Goal: Find specific page/section: Find specific page/section

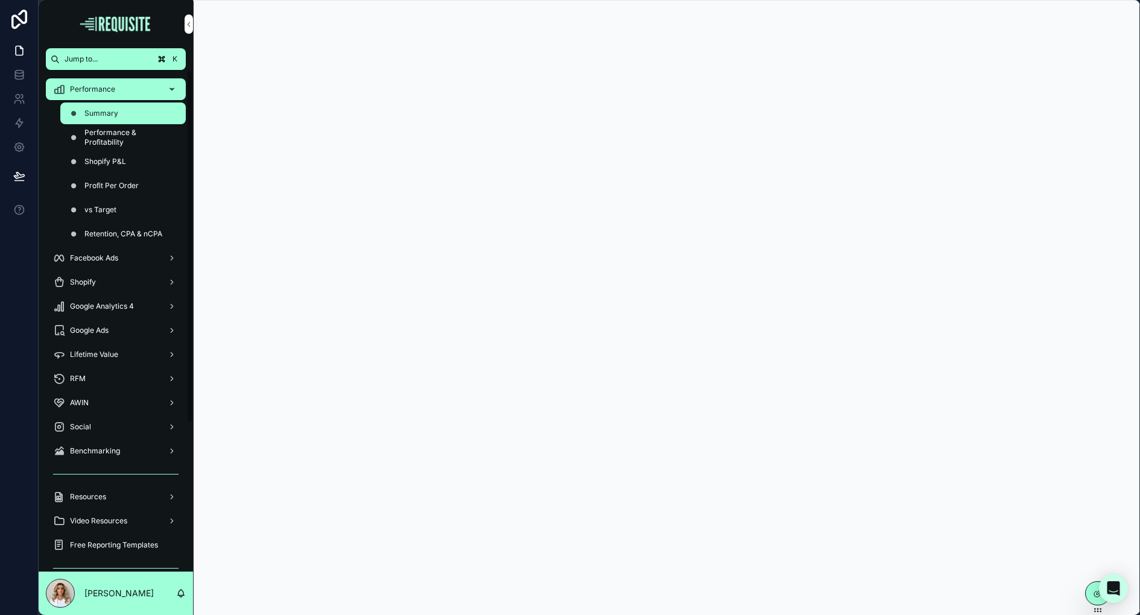
click at [117, 150] on div "Shopify P&L" at bounding box center [123, 162] width 140 height 24
click at [104, 209] on span "vs Target" at bounding box center [100, 210] width 32 height 10
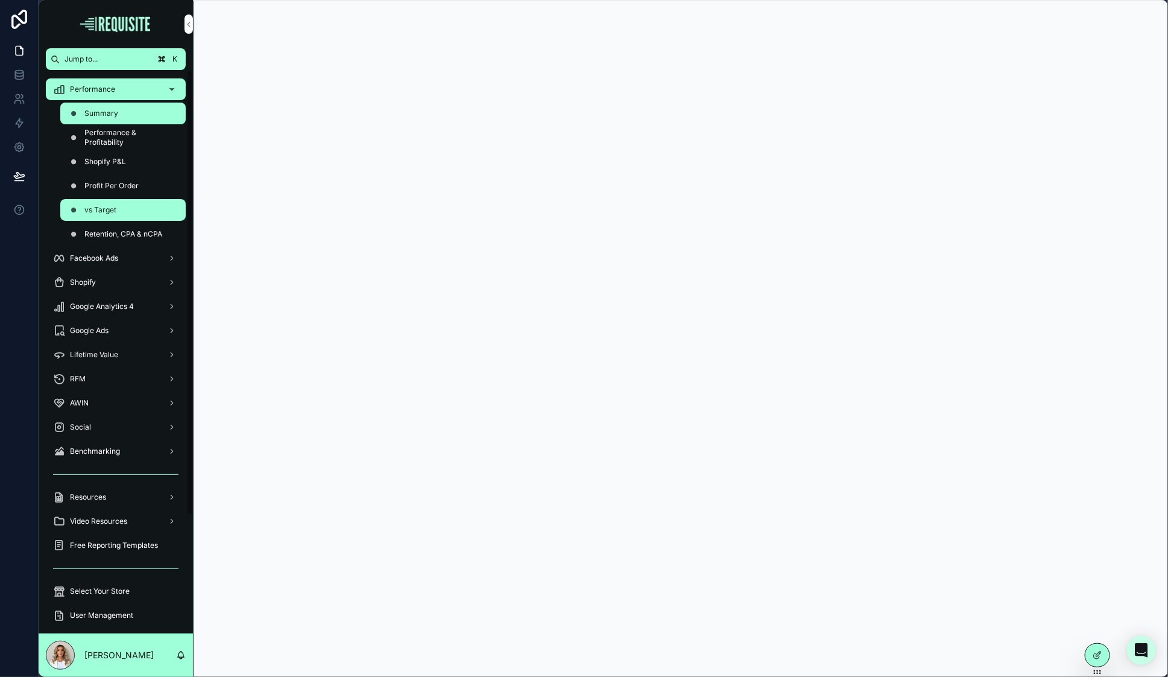
click at [104, 118] on div "Summary" at bounding box center [123, 113] width 111 height 19
click at [119, 140] on span "Performance & Profitability" at bounding box center [128, 137] width 89 height 19
